Goal: Task Accomplishment & Management: Manage account settings

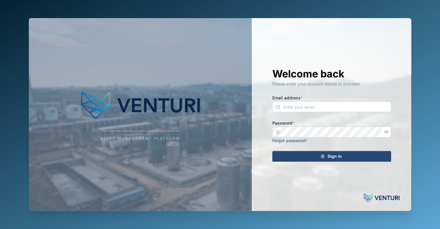
type input "[EMAIL_ADDRESS][DOMAIN_NAME]"
click at [336, 166] on div "Welcome back Please enter your account details to proceed Email address * [EMAI…" at bounding box center [331, 114] width 142 height 193
click at [338, 159] on span "Sign In" at bounding box center [334, 156] width 14 height 10
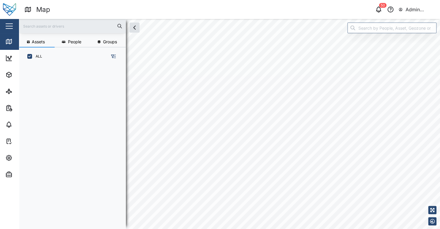
scroll to position [156, 93]
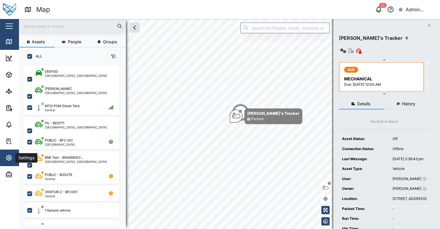
click at [9, 159] on icon "button" at bounding box center [8, 157] width 7 height 7
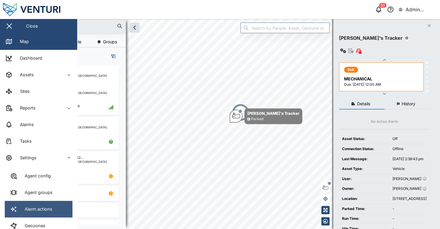
scroll to position [59, 0]
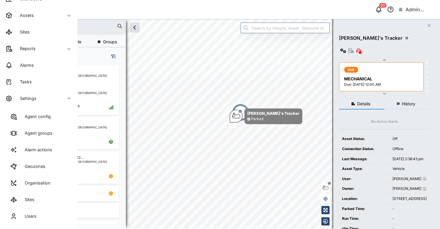
click at [43, 211] on link "Users" at bounding box center [39, 216] width 68 height 17
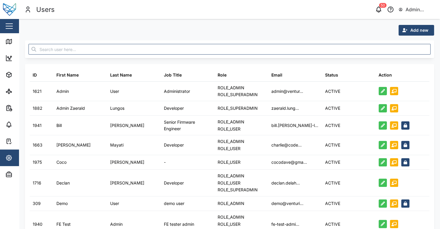
click at [415, 26] on span "Add new" at bounding box center [419, 30] width 18 height 10
drag, startPoint x: 412, startPoint y: 49, endPoint x: 405, endPoint y: 50, distance: 7.5
click at [412, 48] on button "Contact" at bounding box center [407, 46] width 42 height 11
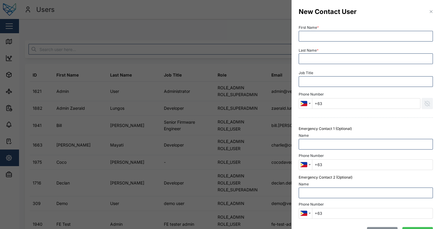
scroll to position [15, 0]
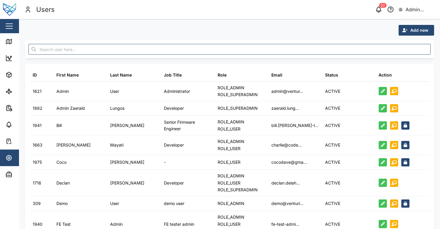
click at [358, 28] on div "Add new" at bounding box center [229, 30] width 409 height 11
click at [380, 9] on icon "button" at bounding box center [378, 9] width 5 height 4
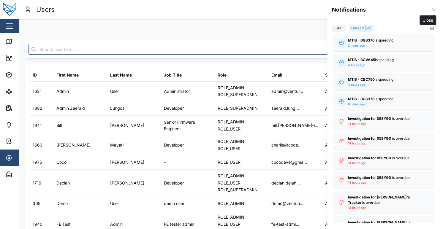
drag, startPoint x: 430, startPoint y: 8, endPoint x: 249, endPoint y: 19, distance: 181.6
click at [430, 8] on button "button" at bounding box center [433, 10] width 7 height 7
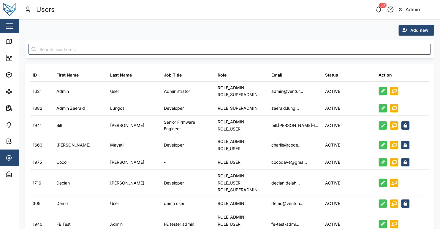
click at [269, 33] on div "Add new" at bounding box center [229, 30] width 409 height 11
click at [377, 10] on icon "button" at bounding box center [378, 9] width 7 height 7
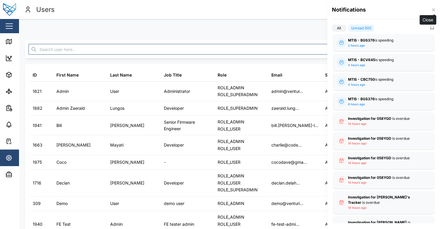
click at [435, 9] on icon "button" at bounding box center [433, 9] width 5 height 5
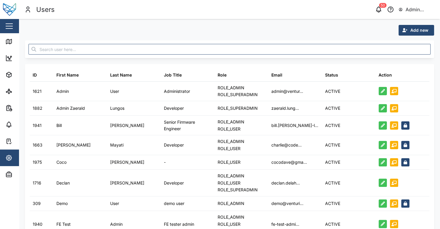
click at [267, 28] on div "Add new" at bounding box center [229, 30] width 409 height 11
click at [410, 31] on span "Add new" at bounding box center [419, 30] width 18 height 10
click at [406, 43] on button "Contact" at bounding box center [407, 46] width 42 height 11
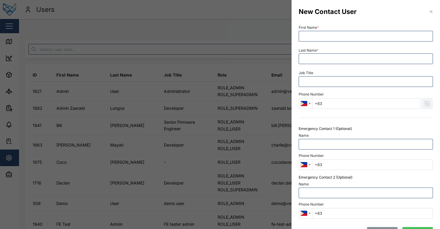
scroll to position [0, 0]
click at [363, 24] on div "First Name *" at bounding box center [366, 32] width 134 height 18
drag, startPoint x: 427, startPoint y: 15, endPoint x: 427, endPoint y: 21, distance: 6.2
click at [427, 15] on div "New Contact User" at bounding box center [365, 11] width 148 height 23
click at [429, 12] on icon "button" at bounding box center [431, 11] width 5 height 5
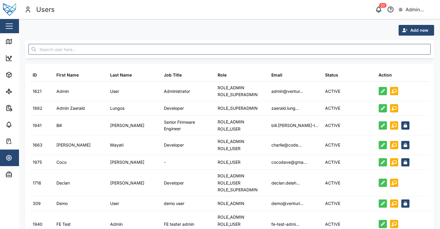
click at [413, 30] on span "Add new" at bounding box center [419, 30] width 18 height 10
click at [407, 56] on div "Platform User" at bounding box center [407, 56] width 34 height 5
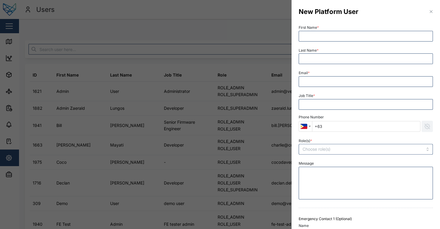
drag, startPoint x: 428, startPoint y: 13, endPoint x: 421, endPoint y: 15, distance: 6.4
click at [429, 13] on icon "button" at bounding box center [431, 11] width 5 height 5
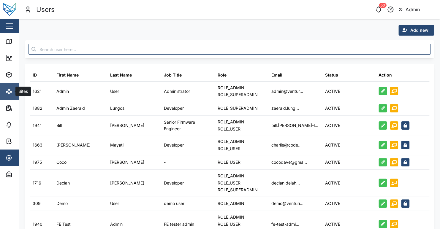
click at [13, 85] on link "Sites" at bounding box center [38, 91] width 77 height 17
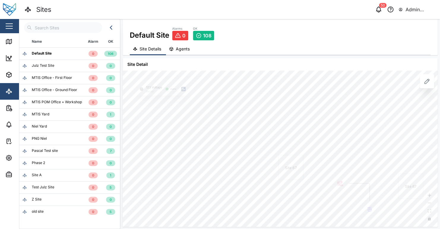
click at [29, 66] on div "Julz Test Site" at bounding box center [52, 66] width 60 height 6
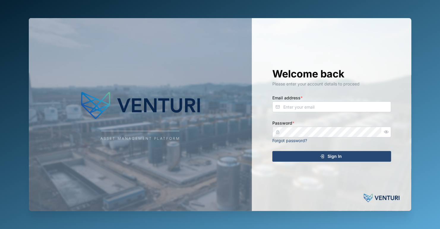
type input "[EMAIL_ADDRESS][DOMAIN_NAME]"
click at [339, 157] on span "Sign In" at bounding box center [334, 156] width 14 height 10
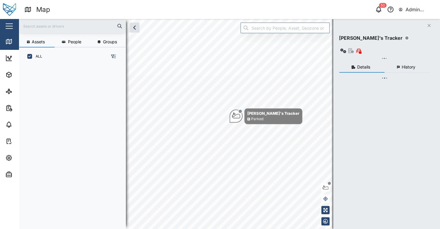
scroll to position [156, 93]
click at [9, 94] on icon at bounding box center [8, 93] width 1 height 1
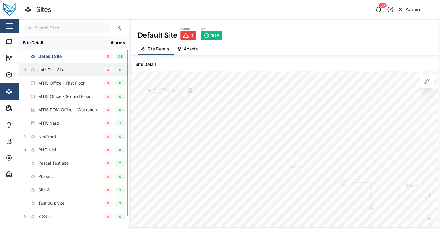
click at [24, 65] on div "Julz Test Site" at bounding box center [41, 69] width 45 height 13
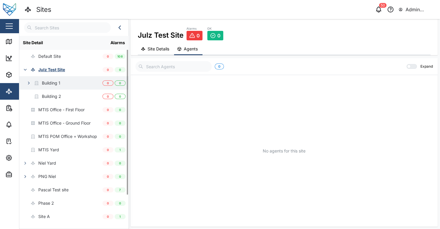
click at [28, 82] on icon "button" at bounding box center [28, 83] width 5 height 5
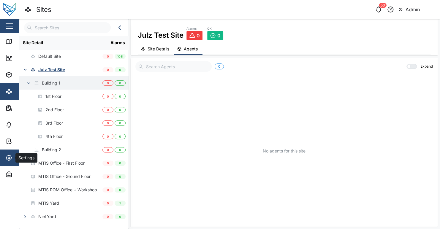
click at [11, 161] on icon "button" at bounding box center [8, 157] width 7 height 7
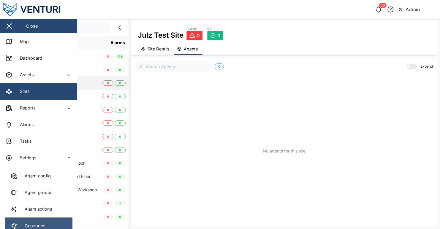
scroll to position [89, 0]
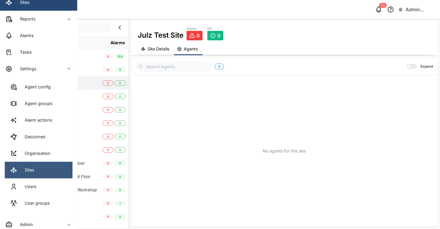
click at [46, 170] on link "Sites" at bounding box center [39, 170] width 68 height 17
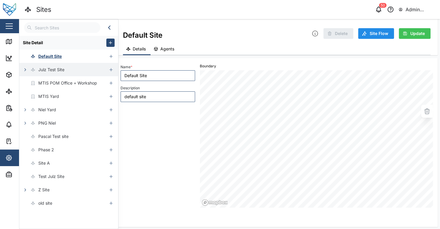
click at [27, 71] on icon "button" at bounding box center [25, 69] width 5 height 5
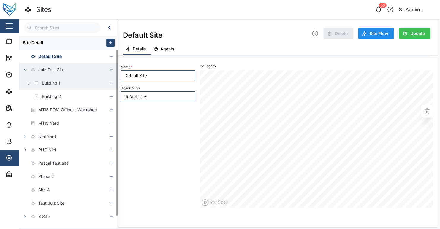
click at [29, 81] on icon "button" at bounding box center [28, 83] width 5 height 5
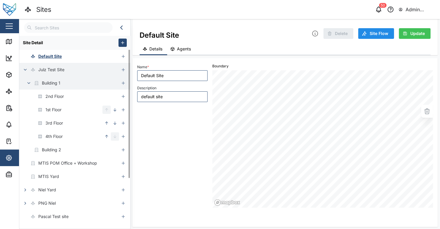
click at [74, 85] on div "Building 1" at bounding box center [69, 82] width 100 height 13
type input "Building 1"
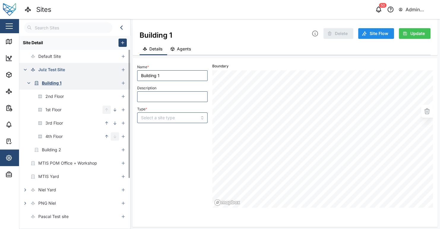
type input "BUILDING"
click at [124, 83] on icon "button" at bounding box center [123, 83] width 5 height 5
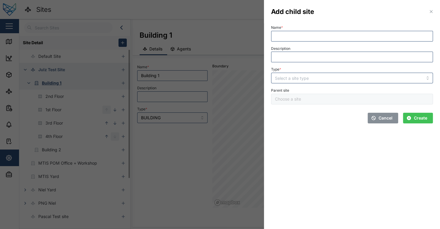
type input "Building 1"
click at [299, 37] on input "Name *" at bounding box center [352, 36] width 162 height 11
click at [178, 155] on div at bounding box center [220, 114] width 440 height 229
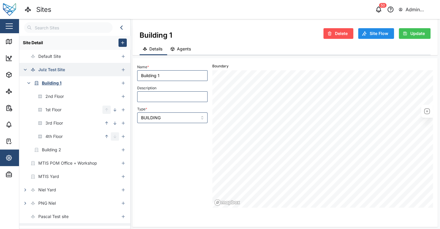
scroll to position [64, 0]
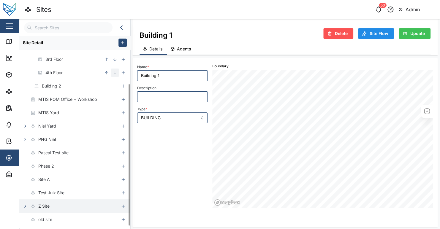
click at [23, 206] on icon "button" at bounding box center [25, 206] width 5 height 5
click at [31, 204] on button "button" at bounding box center [29, 206] width 8 height 8
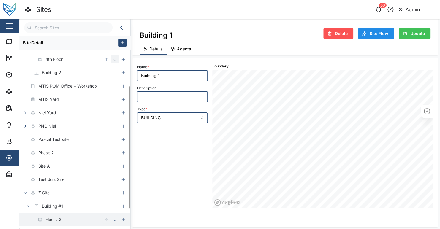
scroll to position [104, 0]
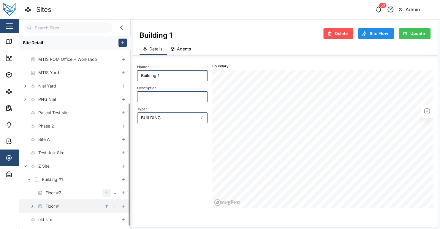
click at [31, 205] on icon "button" at bounding box center [32, 206] width 5 height 5
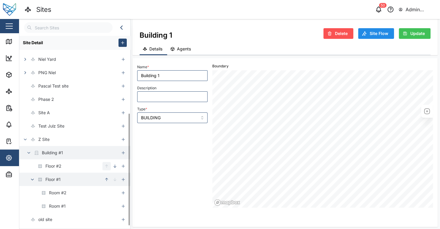
click at [66, 153] on div "Building #1" at bounding box center [69, 152] width 100 height 13
type input "Building #1"
type input "Z Site - Building #1"
click at [124, 152] on icon "button" at bounding box center [123, 152] width 5 height 5
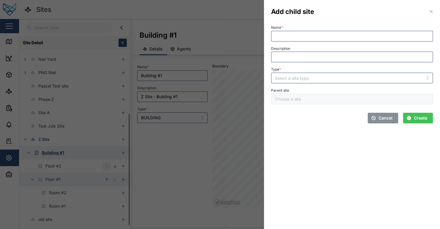
type input "Building #1"
click at [328, 39] on input "Name *" at bounding box center [352, 36] width 162 height 11
type input "Floor 3"
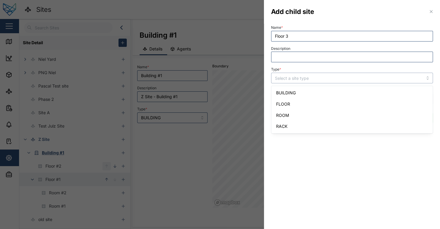
click at [322, 78] on input "Type *" at bounding box center [352, 78] width 162 height 11
type input "FLOOR"
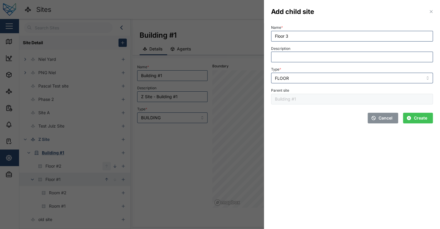
click at [323, 136] on section "Add child site Name * Floor 3 Description Type * FLOOR Parent site Building #1 …" at bounding box center [352, 114] width 176 height 229
drag, startPoint x: 292, startPoint y: 37, endPoint x: 295, endPoint y: 37, distance: 3.3
click at [294, 37] on input "Floor 3" at bounding box center [352, 36] width 162 height 11
type input "Floor 3"
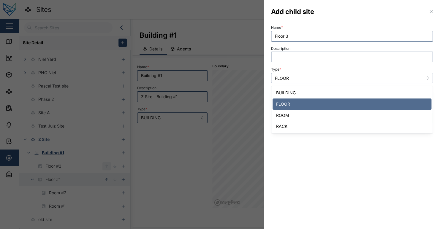
click at [291, 76] on input "FLOOR" at bounding box center [352, 78] width 162 height 11
type input "ROOM"
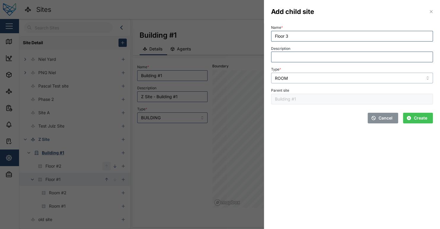
drag, startPoint x: 297, startPoint y: 114, endPoint x: 331, endPoint y: 116, distance: 34.2
click at [415, 118] on span "Create" at bounding box center [420, 118] width 13 height 10
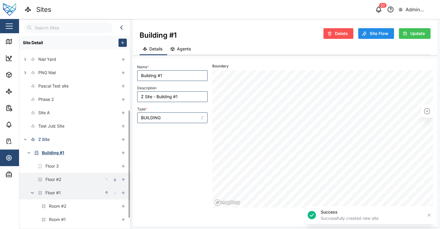
scroll to position [144, 0]
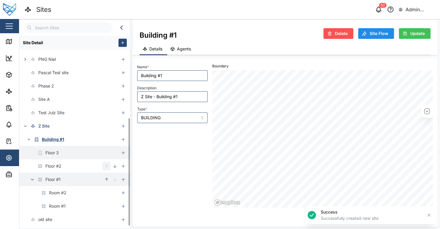
click at [75, 153] on div "Floor 3" at bounding box center [69, 152] width 100 height 13
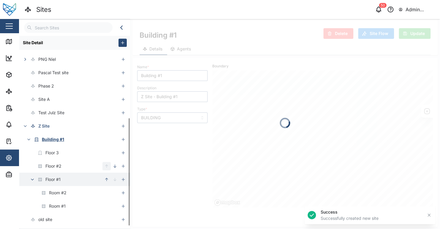
type input "Floor 3"
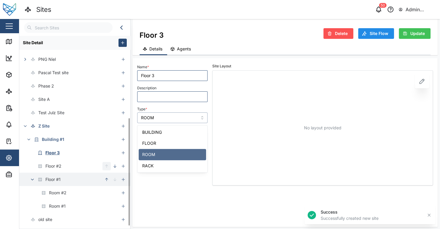
click at [189, 119] on input "ROOM" at bounding box center [172, 117] width 70 height 11
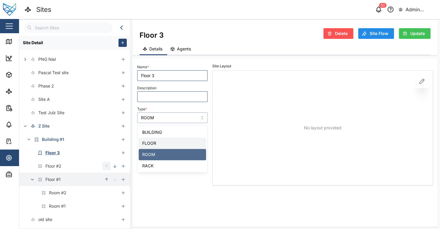
type input "FLOOR"
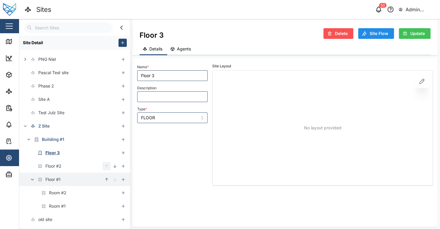
click at [414, 36] on span "Update" at bounding box center [417, 33] width 15 height 10
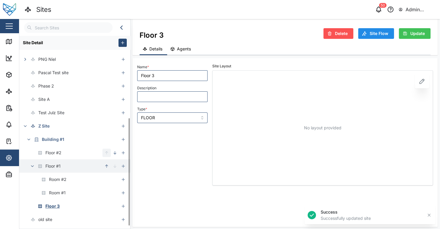
click at [194, 179] on div "Name * Floor 3 Description Type * FLOOR" at bounding box center [172, 124] width 75 height 127
click at [34, 166] on icon "button" at bounding box center [32, 166] width 5 height 5
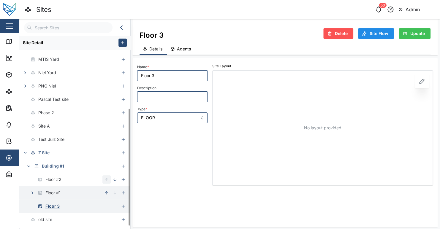
click at [78, 204] on div "Floor 3" at bounding box center [69, 205] width 100 height 13
click at [188, 193] on div "Name * Floor 3 Description Type * FLOOR Site Layout No layout provided" at bounding box center [285, 142] width 296 height 162
click at [70, 208] on div "Floor 3" at bounding box center [69, 205] width 100 height 13
click at [200, 172] on div "Name * Floor 3 Description Type * FLOOR" at bounding box center [172, 124] width 75 height 127
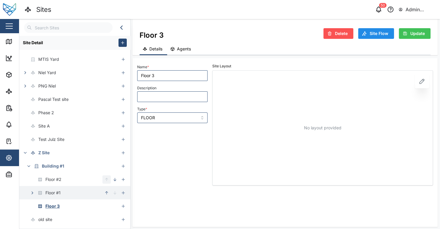
click at [240, 188] on div "Name * Floor 3 Description Type * FLOOR Site Layout No layout provided" at bounding box center [285, 142] width 296 height 162
click at [377, 8] on icon "button" at bounding box center [378, 9] width 5 height 4
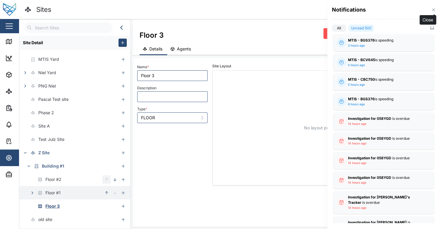
click at [431, 9] on icon "button" at bounding box center [433, 9] width 5 height 5
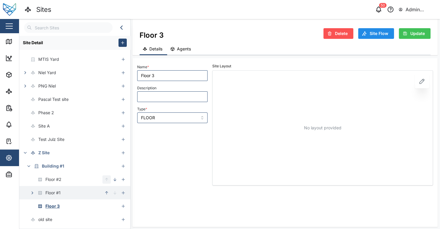
click at [292, 25] on div "Floor 3 Delete Site Flow Update Details Agents" at bounding box center [284, 37] width 305 height 36
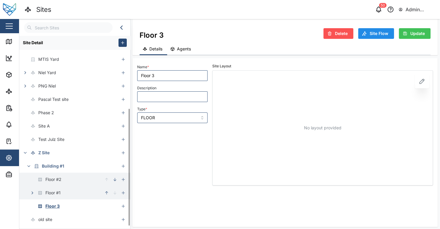
click at [74, 180] on div "Floor #2" at bounding box center [60, 179] width 83 height 13
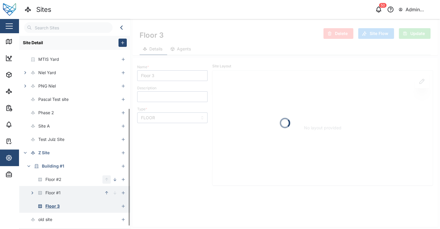
type input "Floor #2"
type input "Z Site - Building #1 - Floor Level 2"
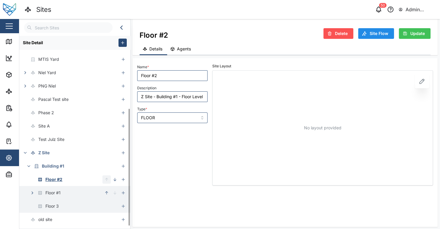
click at [78, 201] on div "Floor 3" at bounding box center [69, 205] width 100 height 13
type input "Floor 3"
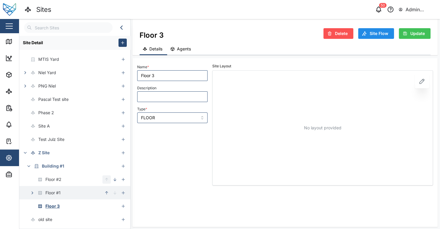
click at [197, 162] on div "Name * Floor 3 Description Type * FLOOR" at bounding box center [172, 124] width 75 height 127
click at [197, 164] on div "Name * Floor 3 Description Type * FLOOR" at bounding box center [172, 124] width 75 height 127
click at [204, 153] on div "Name * Floor 3 Description Type * FLOOR" at bounding box center [172, 124] width 75 height 127
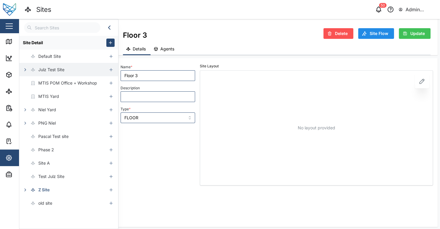
click at [26, 69] on icon "button" at bounding box center [25, 69] width 5 height 5
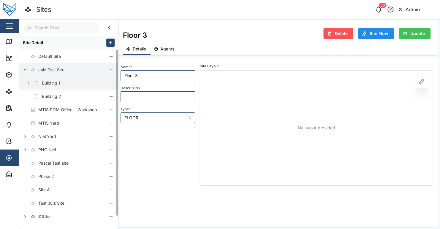
click at [30, 82] on icon "button" at bounding box center [28, 83] width 5 height 5
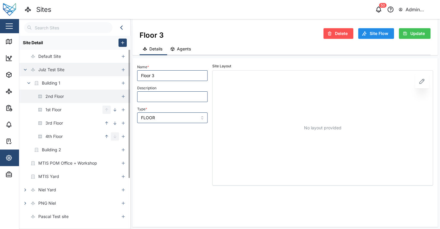
click at [81, 101] on div "2nd Floor" at bounding box center [69, 96] width 100 height 13
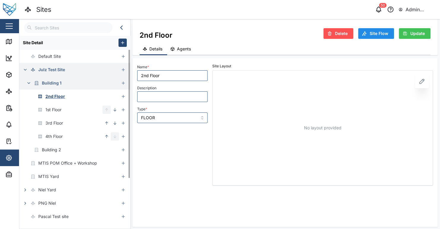
click at [82, 87] on div "Building 1" at bounding box center [69, 82] width 100 height 13
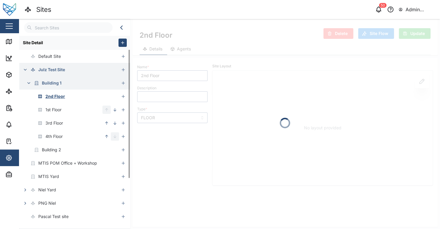
type input "Building 1"
type input "BUILDING"
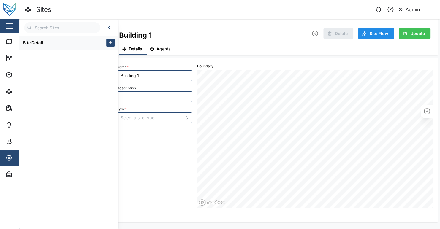
type input "BUILDING"
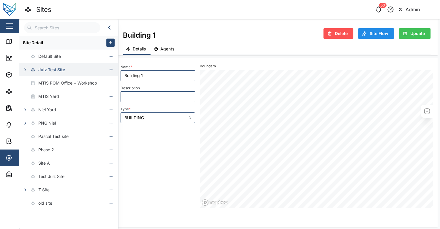
click at [26, 69] on icon "button" at bounding box center [25, 70] width 1 height 2
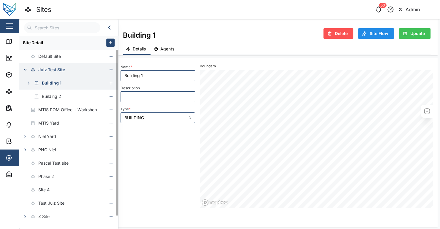
click at [29, 82] on icon "button" at bounding box center [28, 83] width 5 height 5
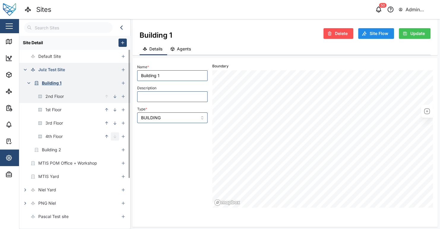
click at [112, 96] on icon "button" at bounding box center [114, 96] width 5 height 5
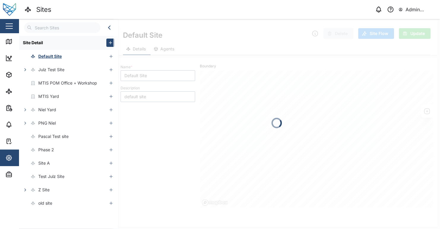
type input "Building 1"
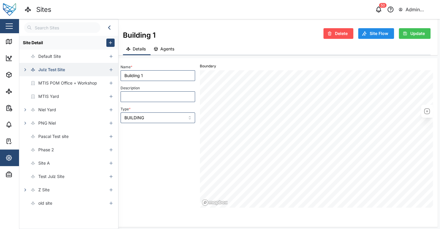
click at [28, 73] on button "button" at bounding box center [25, 70] width 8 height 8
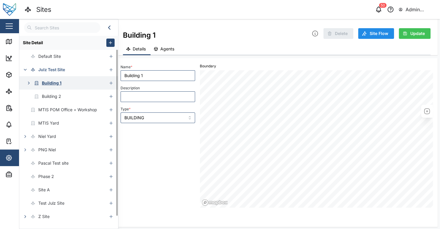
click at [31, 83] on button "button" at bounding box center [29, 83] width 8 height 8
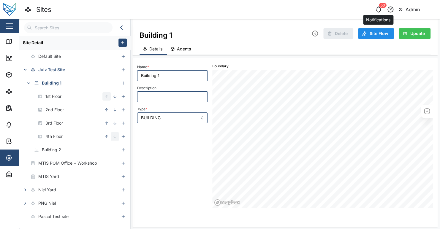
click at [380, 8] on icon "button" at bounding box center [378, 9] width 7 height 7
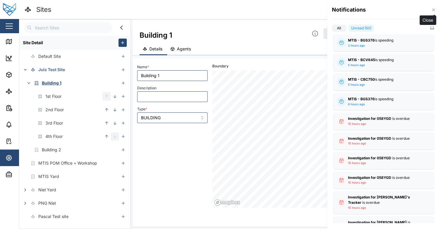
click at [431, 7] on button "button" at bounding box center [433, 10] width 7 height 7
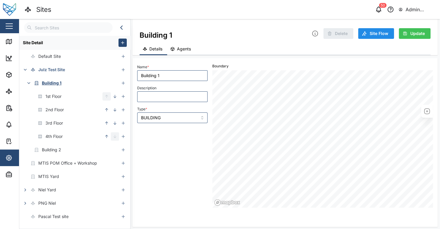
click at [228, 4] on div "Sites" at bounding box center [126, 9] width 205 height 10
